Goal: Check status: Check status

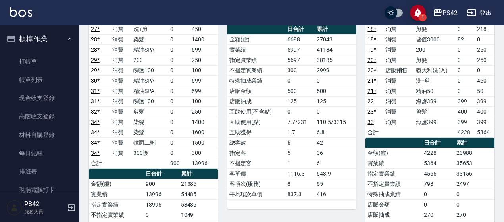
scroll to position [159, 0]
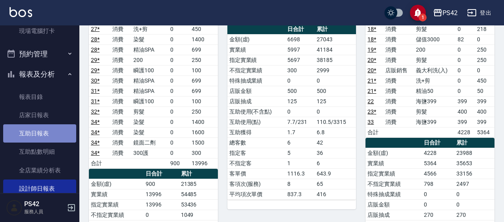
click at [49, 130] on link "互助日報表" at bounding box center [39, 133] width 73 height 18
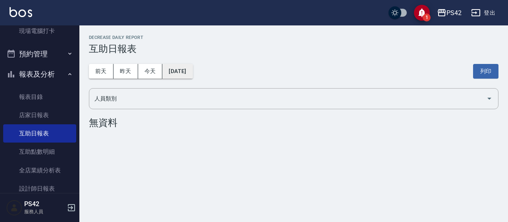
click at [192, 71] on button "[DATE]" at bounding box center [177, 71] width 30 height 15
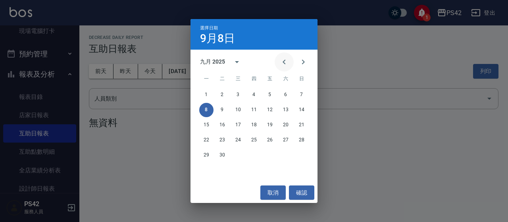
click at [288, 65] on icon "Previous month" at bounding box center [284, 62] width 10 height 10
click at [266, 92] on button "1" at bounding box center [269, 95] width 14 height 14
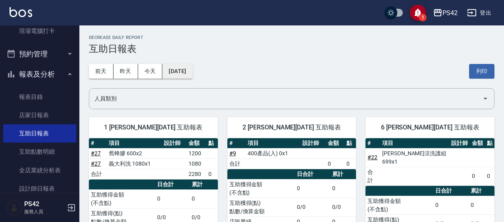
click at [192, 69] on button "[DATE]" at bounding box center [177, 71] width 30 height 15
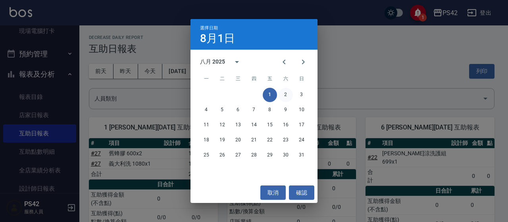
click at [287, 93] on button "2" at bounding box center [285, 95] width 14 height 14
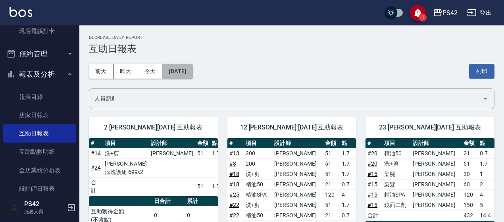
click at [186, 69] on button "[DATE]" at bounding box center [177, 71] width 30 height 15
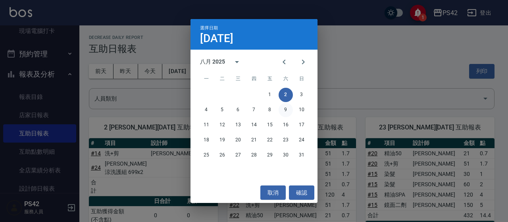
click at [289, 111] on button "9" at bounding box center [285, 110] width 14 height 14
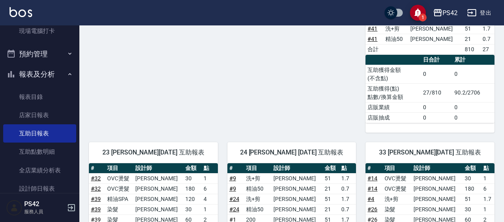
scroll to position [458, 0]
